Goal: Task Accomplishment & Management: Use online tool/utility

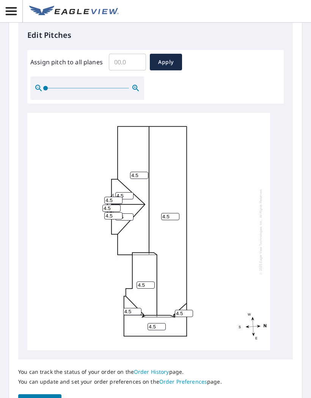
scroll to position [299, 0]
click at [124, 66] on input "Assign pitch to all planes" at bounding box center [127, 61] width 37 height 21
type input "6"
click at [161, 66] on span "Apply" at bounding box center [166, 61] width 20 height 9
type input "6"
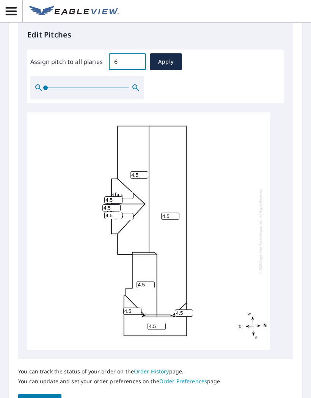
type input "6"
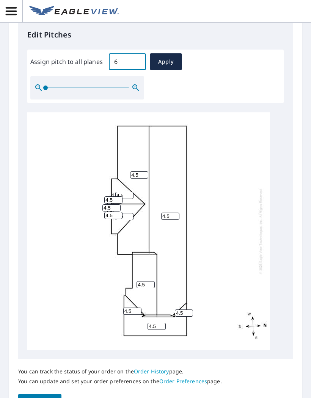
type input "6"
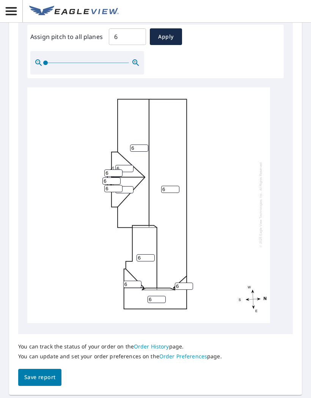
scroll to position [323, 0]
click at [43, 373] on span "Save report" at bounding box center [39, 377] width 31 height 9
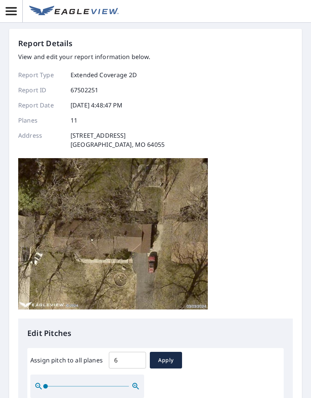
scroll to position [0, 0]
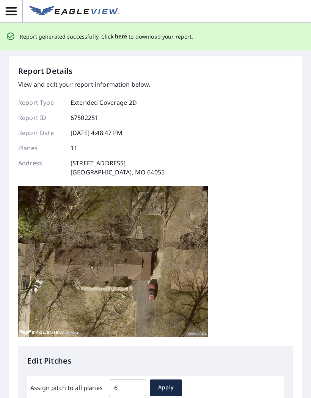
click at [119, 33] on span "here" at bounding box center [121, 36] width 12 height 9
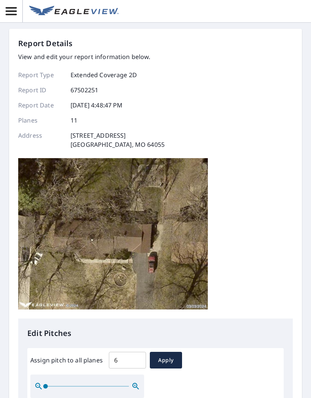
scroll to position [0, 0]
